Goal: Task Accomplishment & Management: Complete application form

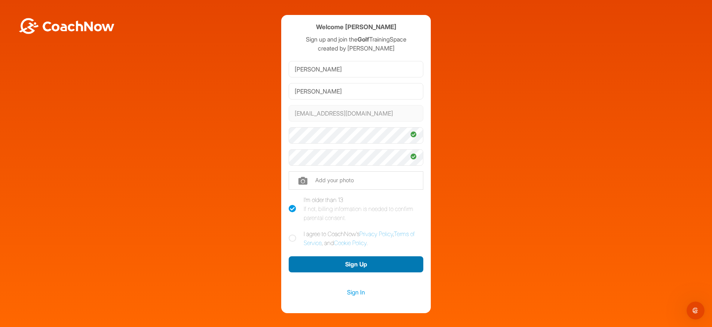
click at [366, 268] on button "Sign Up" at bounding box center [356, 264] width 135 height 16
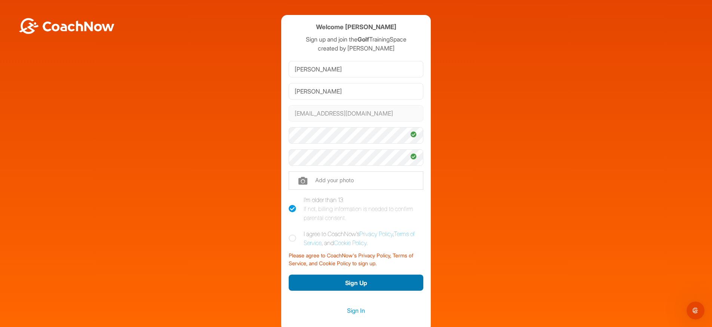
scroll to position [0, 0]
click at [293, 239] on icon at bounding box center [292, 237] width 7 height 7
click at [293, 234] on input "I agree to CoachNow's Privacy Policy , Terms of Service , and Cookie Policy ." at bounding box center [291, 231] width 5 height 5
checkbox input "true"
click at [338, 287] on button "Sign Up" at bounding box center [356, 282] width 135 height 16
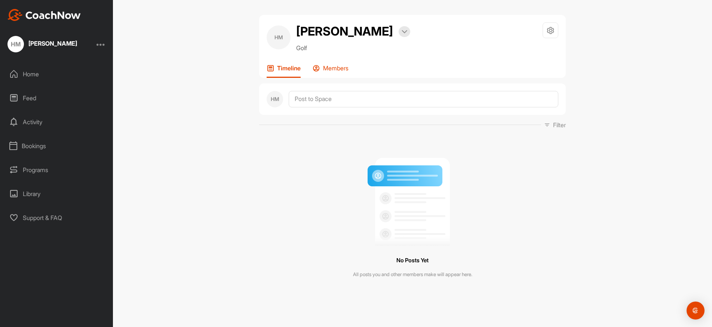
click at [329, 71] on div "Members" at bounding box center [331, 70] width 36 height 13
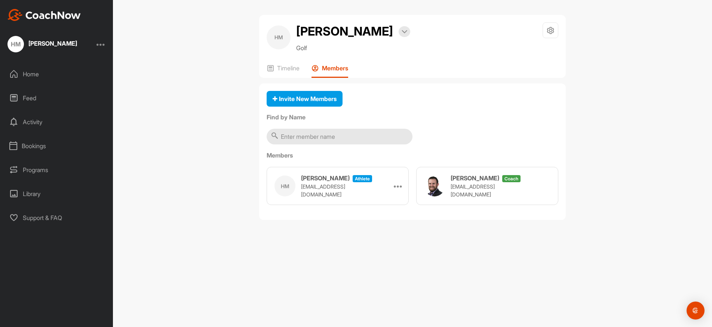
click at [34, 74] on div "Home" at bounding box center [57, 74] width 106 height 19
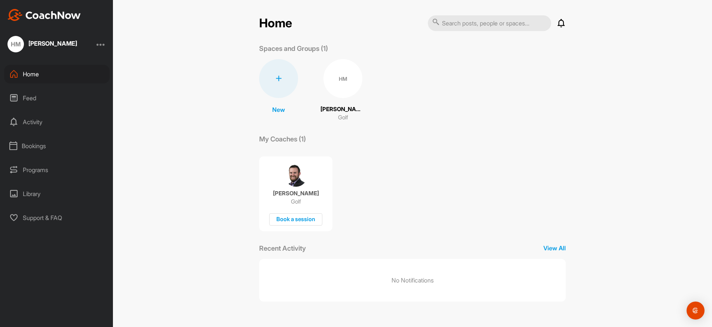
click at [37, 121] on div "Activity" at bounding box center [57, 122] width 106 height 19
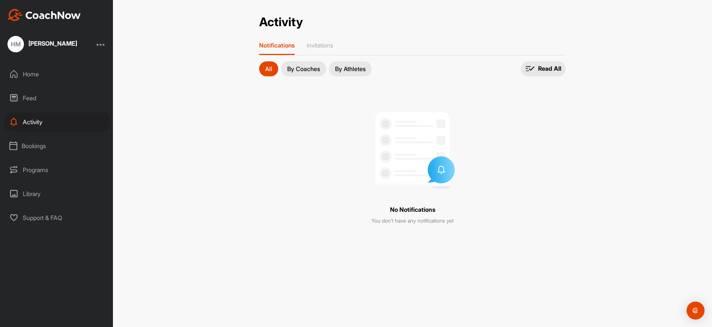
click at [37, 148] on div "Bookings" at bounding box center [57, 146] width 106 height 19
